Goal: Information Seeking & Learning: Learn about a topic

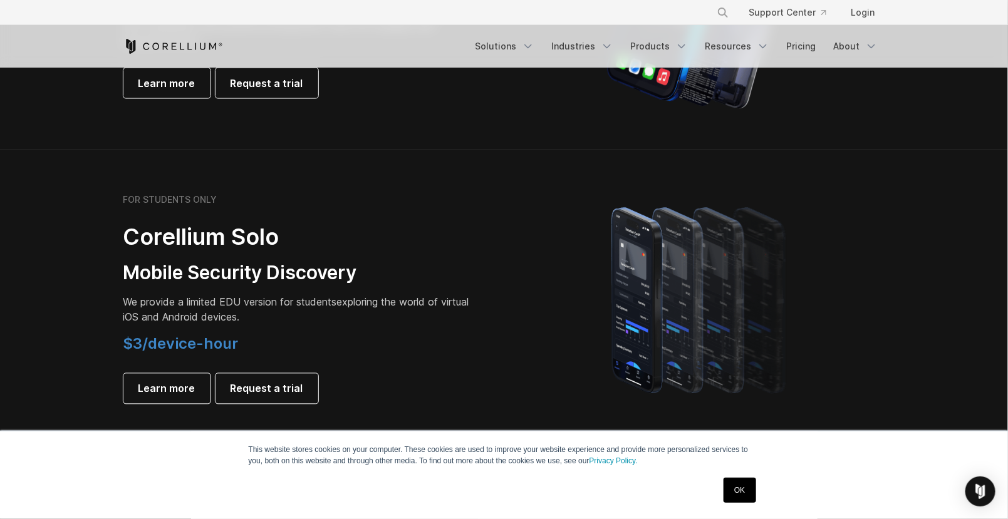
scroll to position [904, 0]
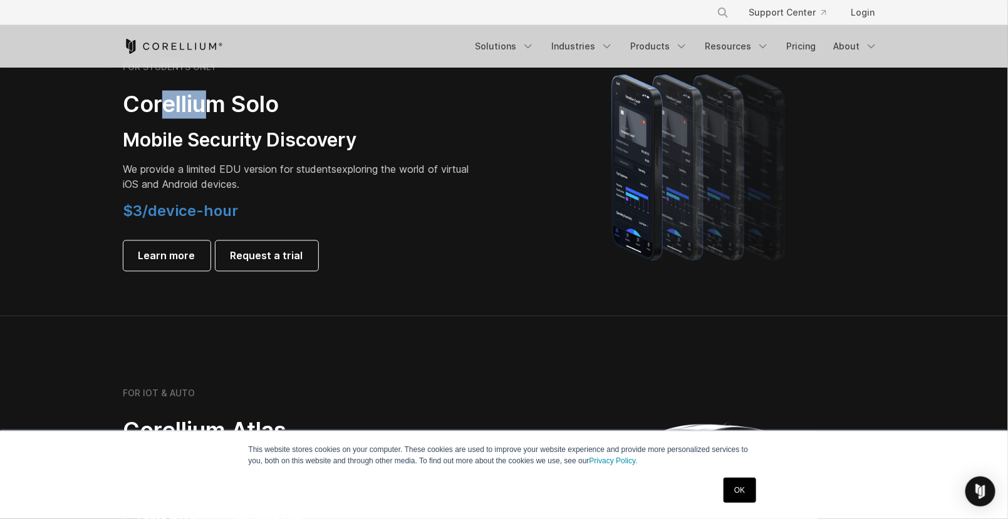
drag, startPoint x: 165, startPoint y: 102, endPoint x: 200, endPoint y: 95, distance: 36.5
click at [200, 95] on h2 "Corellium Solo" at bounding box center [298, 105] width 351 height 28
drag, startPoint x: 233, startPoint y: 222, endPoint x: 142, endPoint y: 220, distance: 91.5
click at [145, 224] on div "$3/device-hour Learn more Request a trial" at bounding box center [298, 236] width 351 height 69
click at [142, 220] on span "$3/device-hour" at bounding box center [180, 211] width 115 height 18
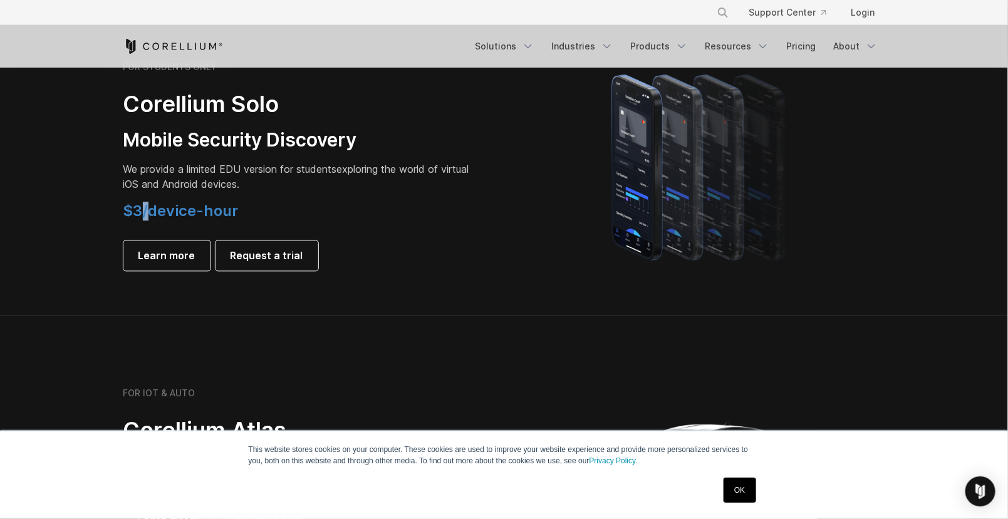
click at [142, 220] on span "$3/device-hour" at bounding box center [180, 211] width 115 height 18
click at [338, 220] on h4 "$3/device-hour" at bounding box center [298, 211] width 351 height 19
click at [248, 209] on h4 "$3/device-hour" at bounding box center [298, 211] width 351 height 19
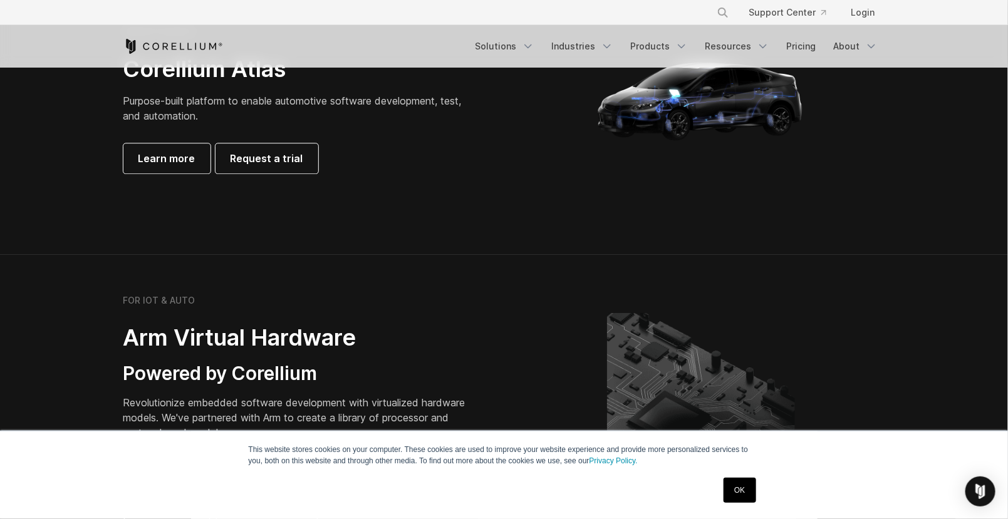
scroll to position [1182, 0]
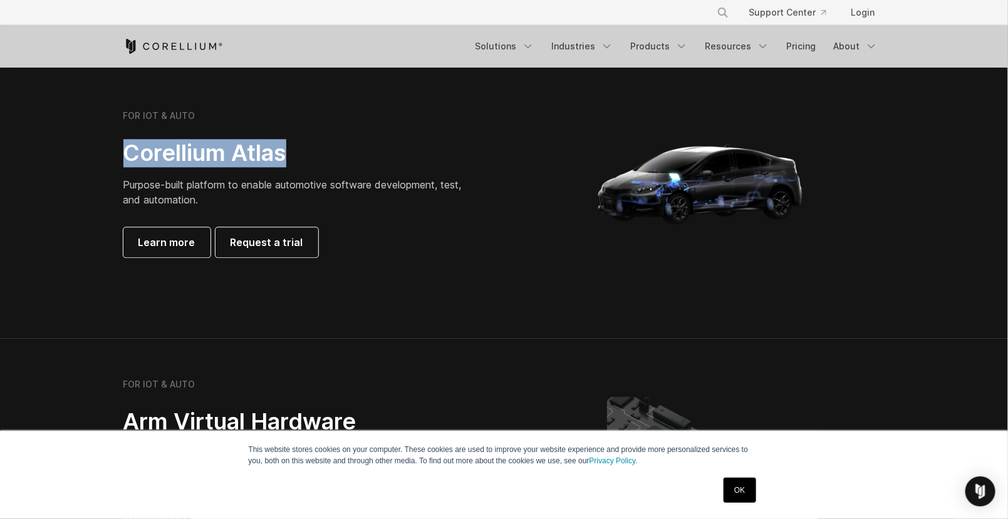
drag, startPoint x: 333, startPoint y: 142, endPoint x: 103, endPoint y: 145, distance: 230.5
click at [103, 145] on section "FOR IOT & AUTO Corellium Atlas Purpose-built platform to enable automotive soft…" at bounding box center [504, 188] width 1008 height 301
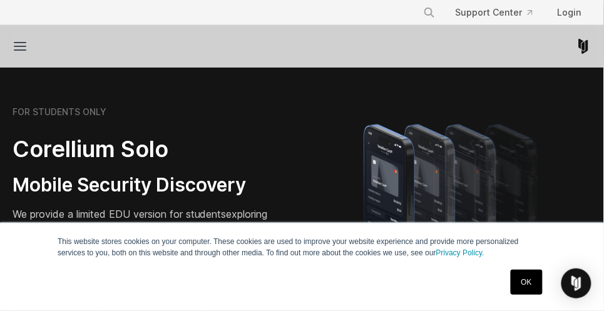
scroll to position [668, 0]
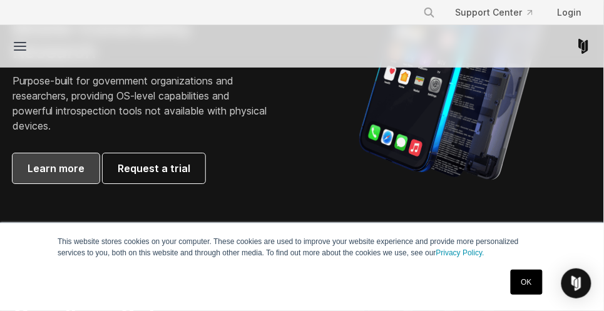
click at [68, 178] on link "Learn more" at bounding box center [56, 168] width 87 height 30
